Goal: Check status

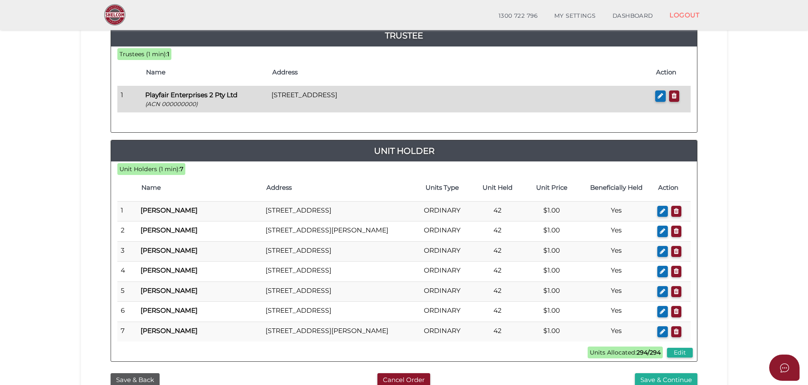
scroll to position [253, 0]
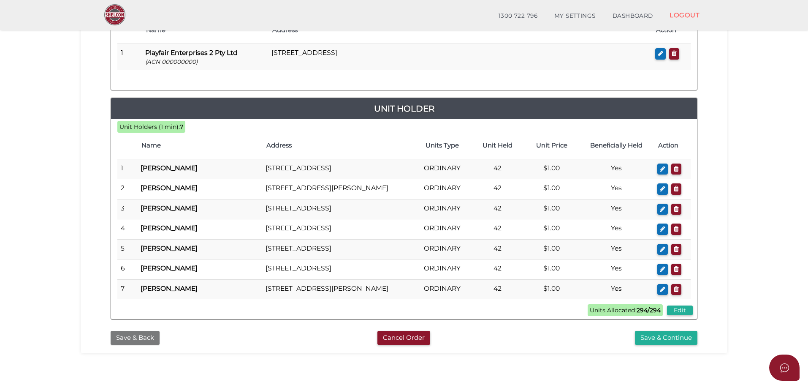
click at [140, 344] on button "Save & Back" at bounding box center [135, 338] width 49 height 14
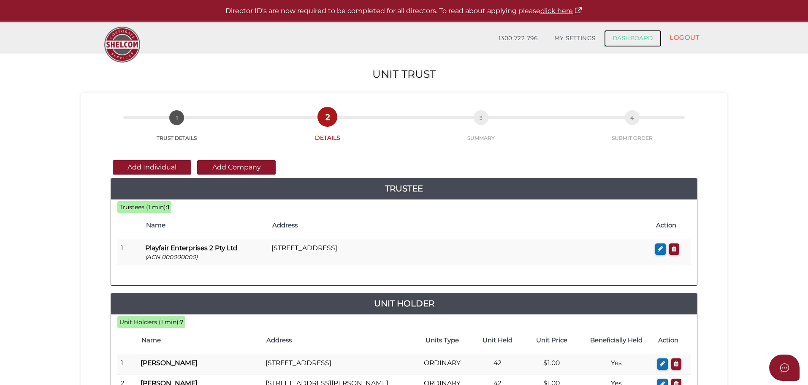
click at [628, 38] on link "DASHBOARD" at bounding box center [632, 38] width 57 height 17
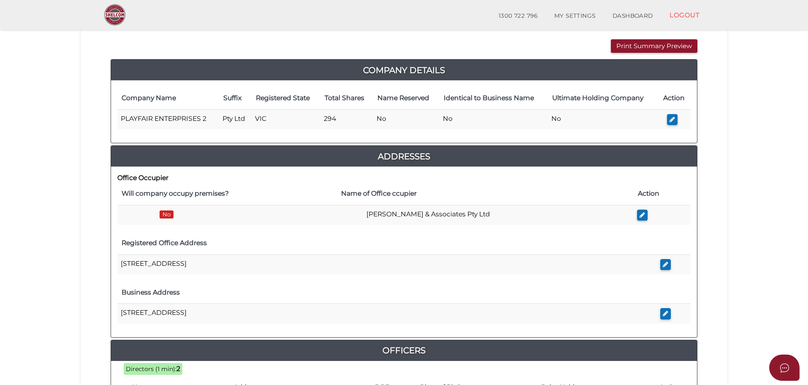
scroll to position [42, 0]
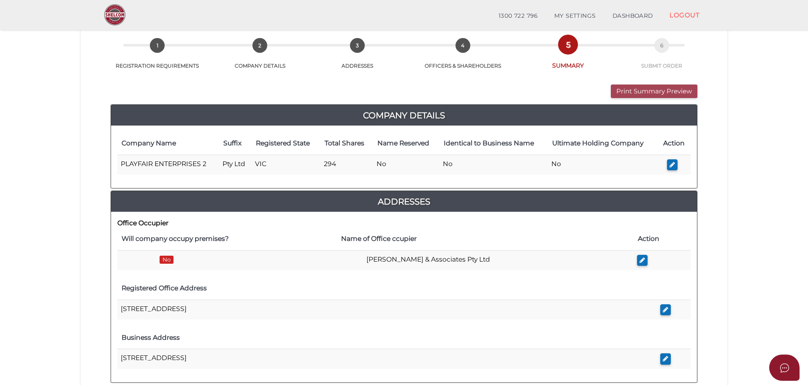
click at [637, 92] on button "Print Summary Preview" at bounding box center [654, 91] width 87 height 14
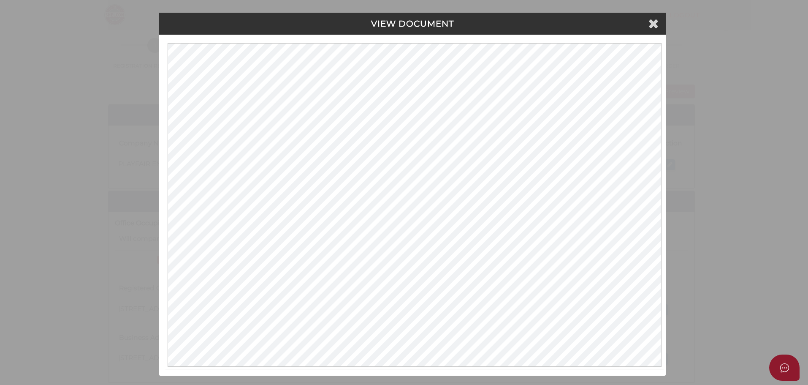
scroll to position [0, 0]
click at [655, 23] on icon at bounding box center [655, 23] width 10 height 13
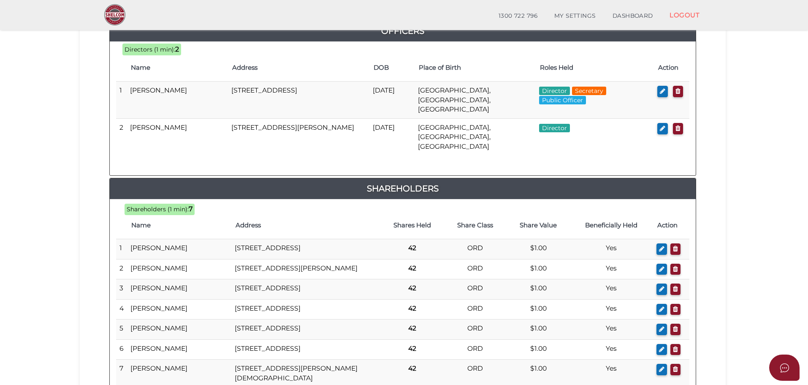
scroll to position [549, 0]
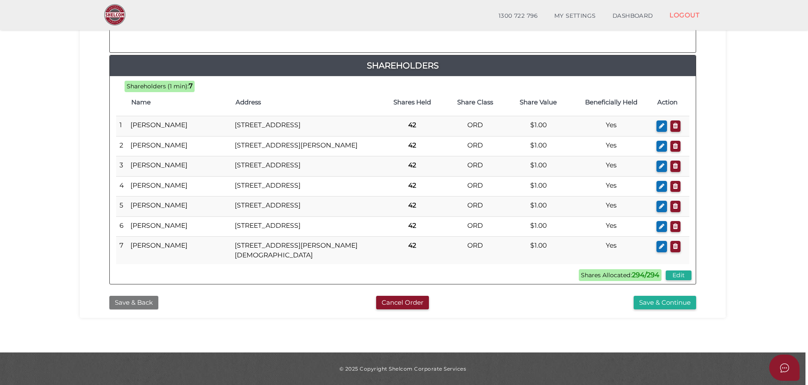
click at [128, 298] on button "Save & Back" at bounding box center [133, 303] width 49 height 14
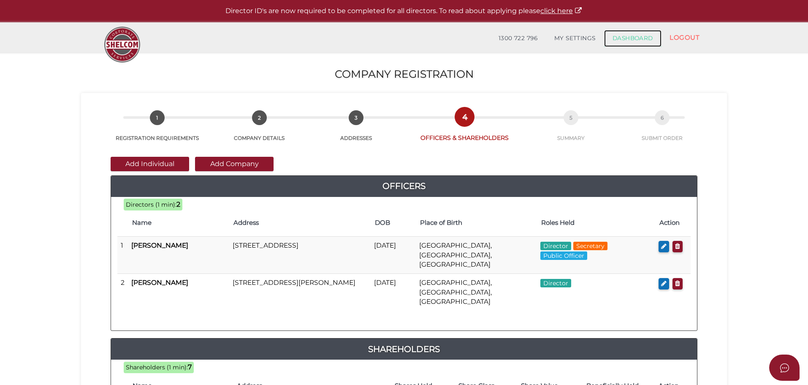
click at [634, 41] on link "DASHBOARD" at bounding box center [632, 38] width 57 height 17
